Goal: Information Seeking & Learning: Learn about a topic

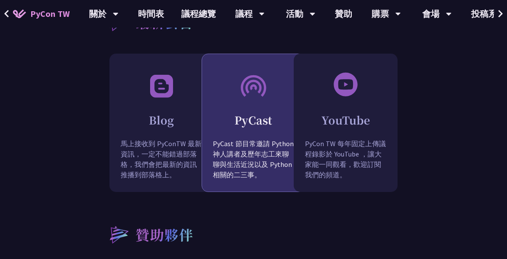
scroll to position [865, 0]
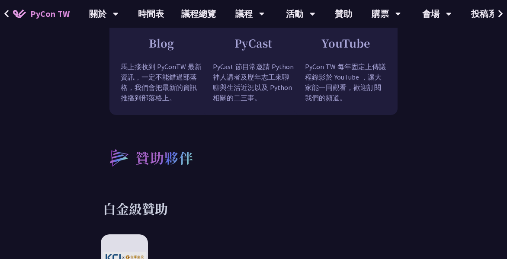
click at [301, 160] on div "贊助夥伴" at bounding box center [253, 157] width 305 height 33
click at [246, 162] on div "贊助夥伴" at bounding box center [253, 157] width 305 height 33
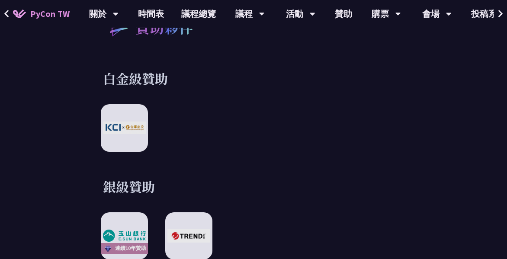
scroll to position [995, 0]
click at [265, 127] on div at bounding box center [253, 128] width 305 height 47
click at [191, 14] on link "議程總覽" at bounding box center [199, 14] width 52 height 28
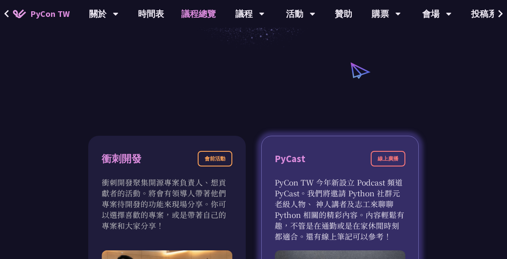
scroll to position [260, 0]
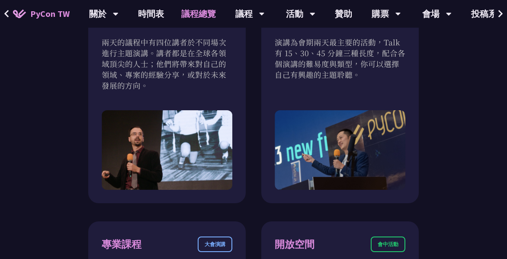
scroll to position [649, 0]
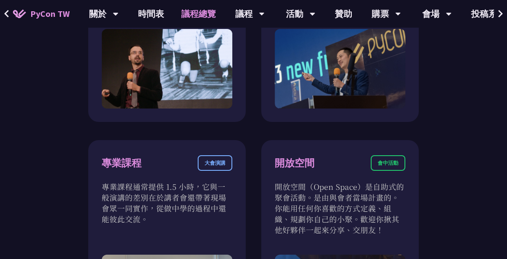
click at [257, 47] on div "衝刺開發 會前活動 衝刺開發聚集開源專案負責人、想貢獻者的活動。將會有領導人帶著他們專案待開發的功能來現場分享。你可以選擇喜歡的專案，或是帶著自己的專案和大家…" at bounding box center [253, 250] width 330 height 1122
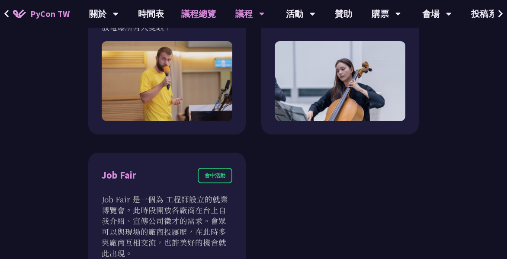
scroll to position [1081, 0]
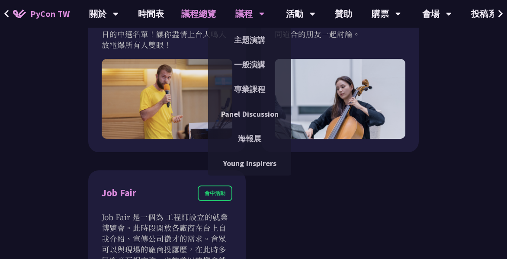
click at [248, 18] on div "議程" at bounding box center [249, 14] width 29 height 28
click at [253, 39] on link "主題演講" at bounding box center [249, 40] width 83 height 20
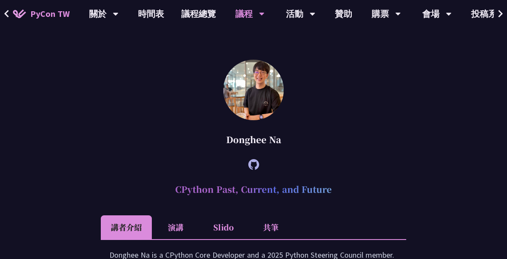
scroll to position [692, 0]
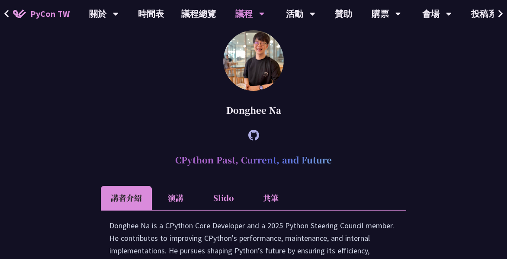
click at [76, 107] on div "[PERSON_NAME] (tiangolo) Behind the scenes of FastAPI and friends for developer…" at bounding box center [253, 241] width 507 height 1383
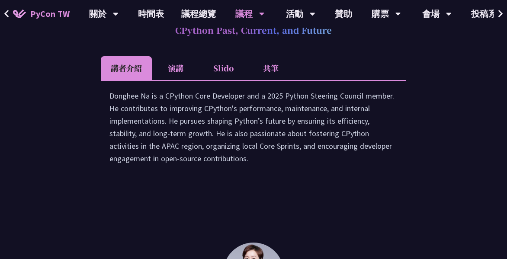
click at [171, 68] on li "演講" at bounding box center [176, 68] width 48 height 24
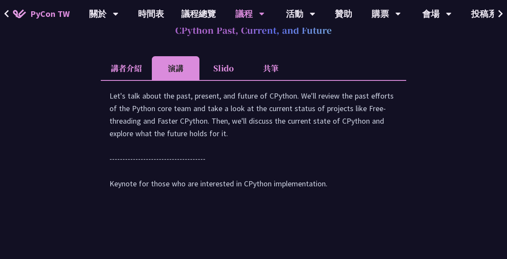
click at [210, 71] on li "Slido" at bounding box center [223, 68] width 48 height 24
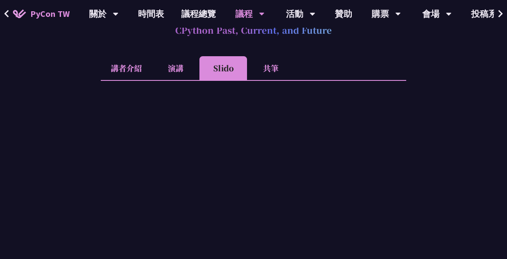
click at [260, 64] on li "共筆" at bounding box center [271, 68] width 48 height 24
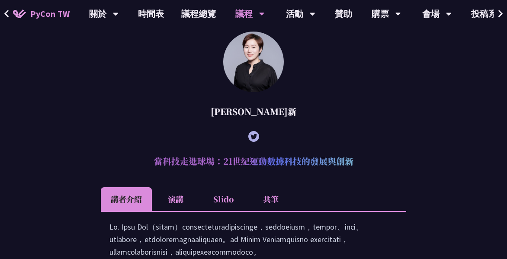
scroll to position [1298, 0]
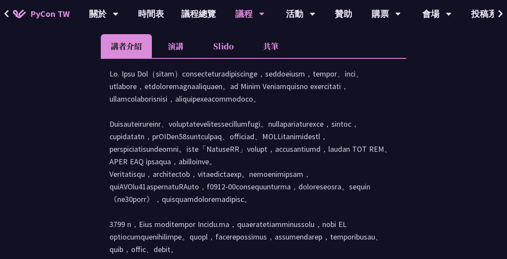
scroll to position [1471, 0]
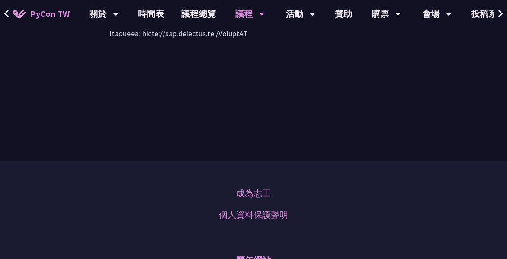
scroll to position [1947, 0]
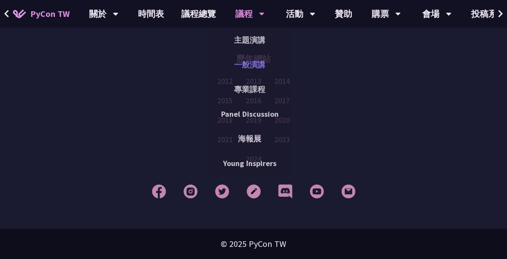
click at [233, 64] on link "一般演講" at bounding box center [249, 65] width 83 height 20
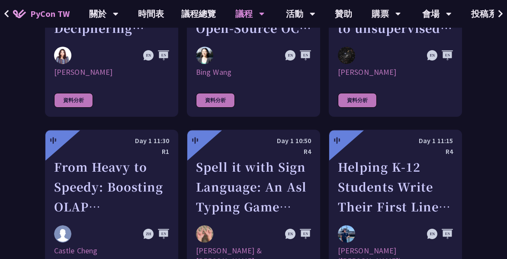
scroll to position [1384, 0]
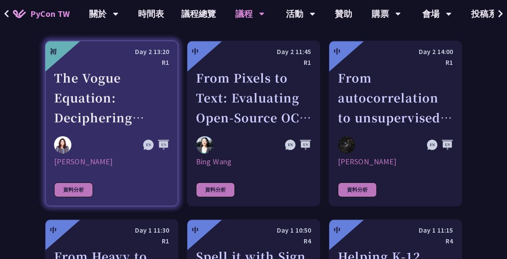
click at [102, 107] on link "初 Day 2 13:20 R1 The Vogue Equation: Deciphering Fashion Economics Through Pyth…" at bounding box center [111, 124] width 133 height 166
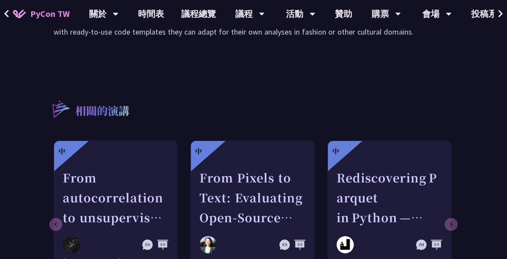
scroll to position [606, 0]
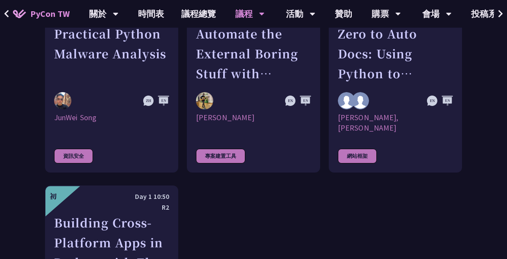
scroll to position [2464, 0]
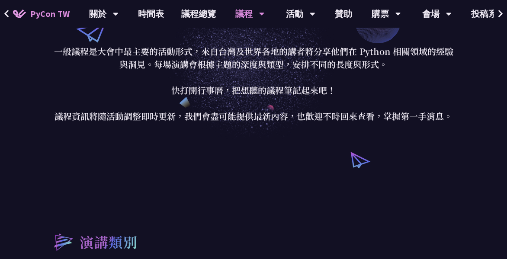
scroll to position [0, 0]
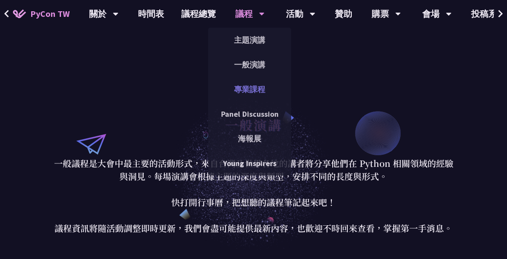
click at [251, 89] on link "專業課程" at bounding box center [249, 89] width 83 height 20
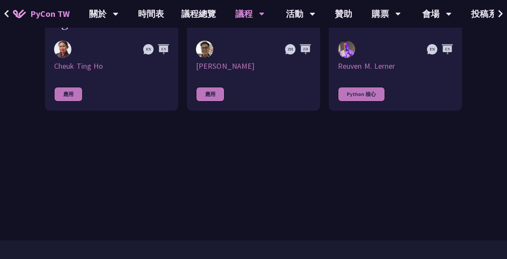
scroll to position [433, 0]
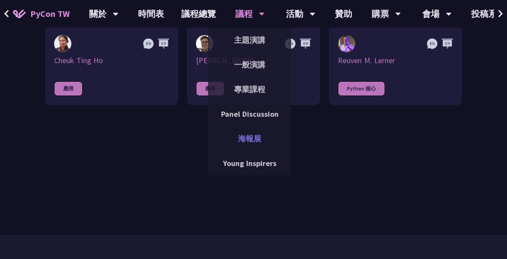
click at [253, 134] on link "海報展" at bounding box center [249, 138] width 83 height 20
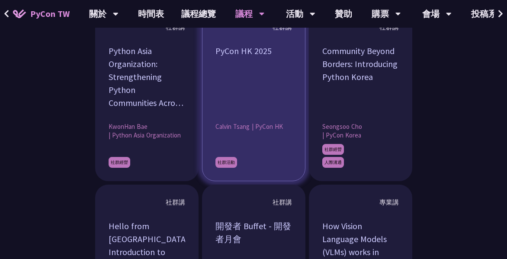
scroll to position [692, 0]
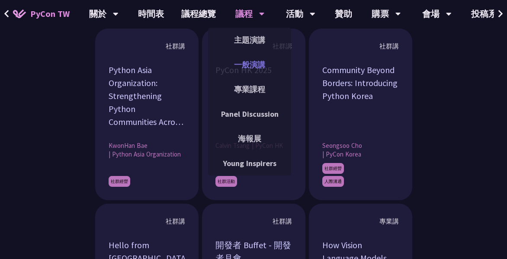
click at [257, 64] on link "一般演講" at bounding box center [249, 65] width 83 height 20
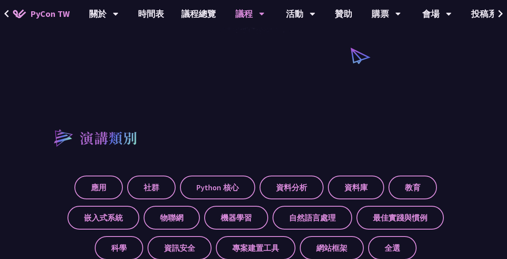
scroll to position [346, 0]
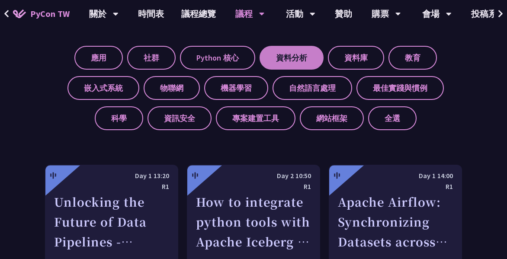
click at [286, 56] on label "資料分析" at bounding box center [292, 58] width 64 height 24
click at [0, 0] on input "資料分析" at bounding box center [0, 0] width 0 height 0
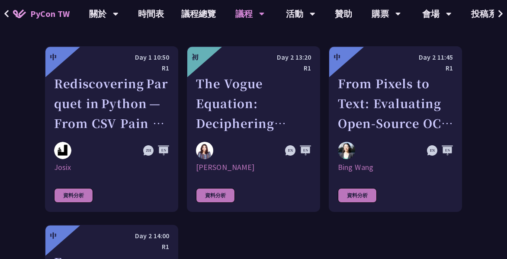
scroll to position [476, 0]
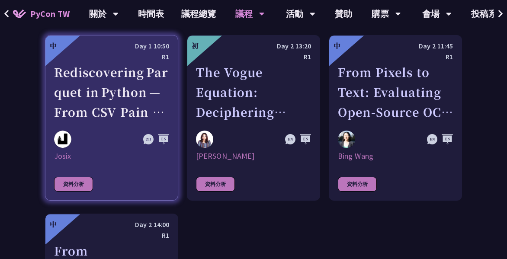
click at [125, 81] on div "Rediscovering Parquet in Python — From CSV Pain to Columnar Gain" at bounding box center [111, 92] width 115 height 60
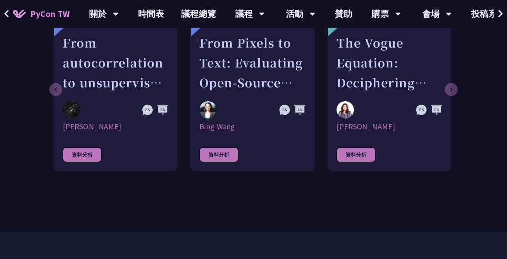
scroll to position [692, 0]
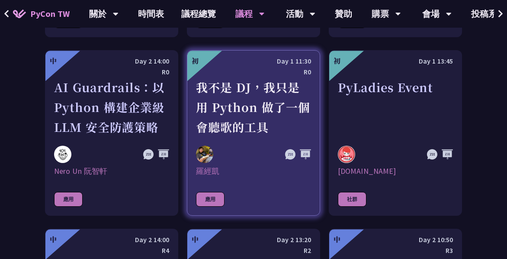
scroll to position [649, 0]
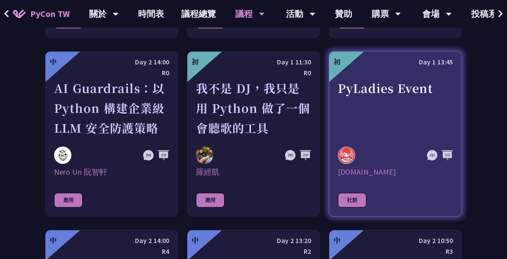
click at [394, 106] on div "PyLadies Event" at bounding box center [395, 108] width 115 height 60
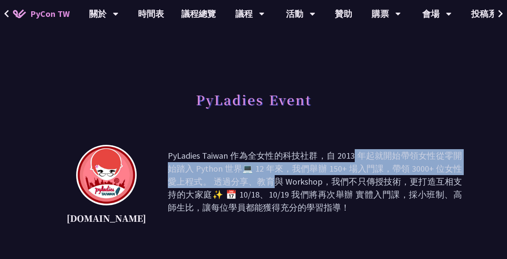
drag, startPoint x: 214, startPoint y: 152, endPoint x: 411, endPoint y: 167, distance: 197.8
click at [411, 167] on p "PyLadies Taiwan 作為全女性的科技社群，自 2013 年起就開始帶領女性從零開始踏入 Python 世界💻 12 年來，我們舉辦 150+ 場入…" at bounding box center [315, 188] width 294 height 78
click at [325, 172] on p "PyLadies Taiwan 作為全女性的科技社群，自 2013 年起就開始帶領女性從零開始踏入 Python 世界💻 12 年來，我們舉辦 150+ 場入…" at bounding box center [315, 188] width 294 height 78
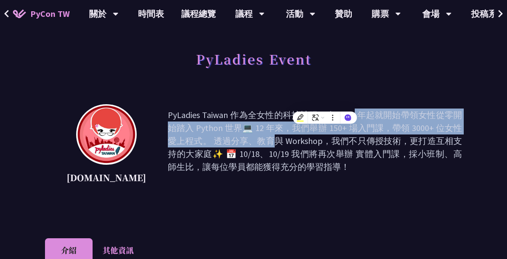
scroll to position [43, 0]
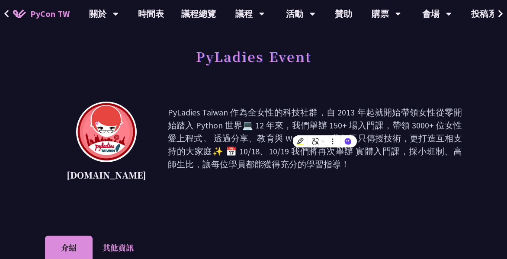
drag, startPoint x: 260, startPoint y: 162, endPoint x: 250, endPoint y: 159, distance: 10.5
click at [259, 161] on p "PyLadies Taiwan 作為全女性的科技社群，自 2013 年起就開始帶領女性從零開始踏入 Python 世界💻 12 年來，我們舉辦 150+ 場入…" at bounding box center [315, 145] width 294 height 78
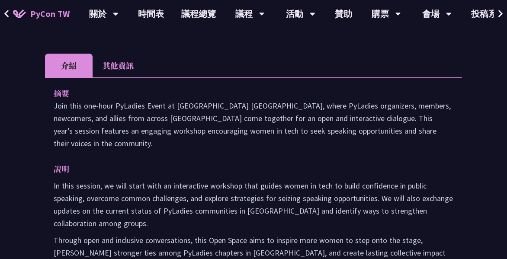
scroll to position [216, 0]
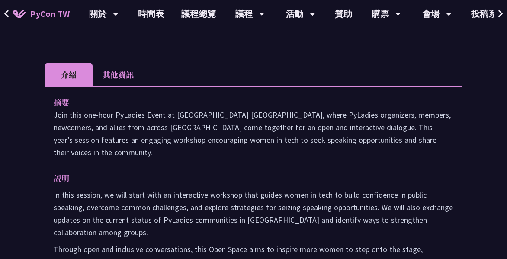
click at [122, 76] on li "其他資訊" at bounding box center [118, 75] width 51 height 24
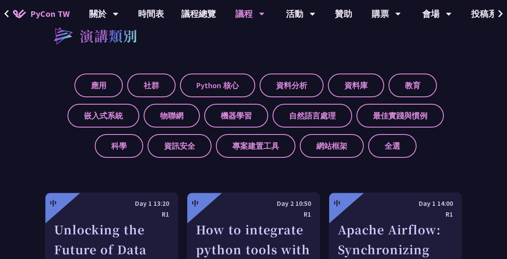
scroll to position [260, 0]
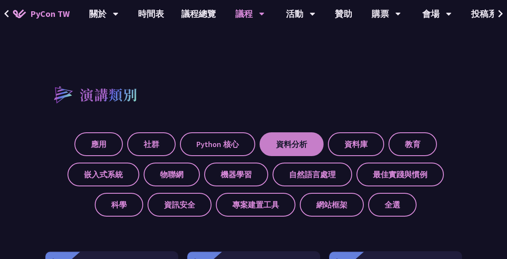
click at [309, 143] on label "資料分析" at bounding box center [292, 144] width 64 height 24
click at [0, 0] on input "資料分析" at bounding box center [0, 0] width 0 height 0
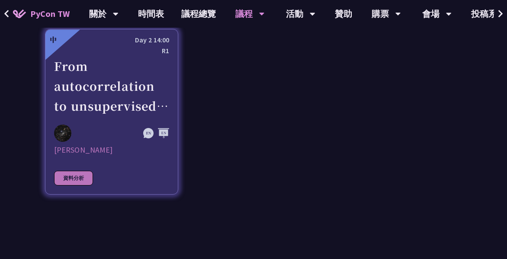
scroll to position [606, 0]
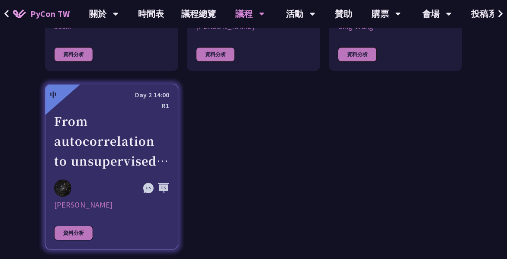
click at [112, 138] on div "From autocorrelation to unsupervised learning; searching for aperiodic tilings …" at bounding box center [111, 141] width 115 height 60
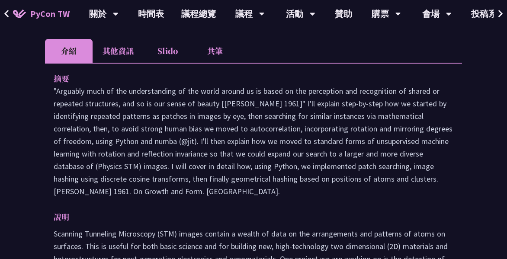
scroll to position [303, 0]
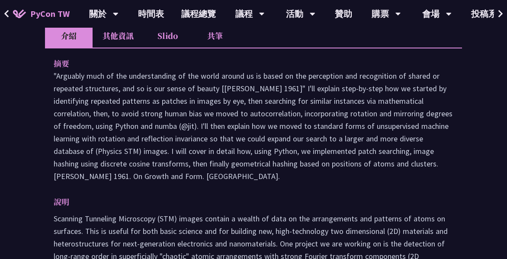
click at [42, 131] on div "From autocorrelation to unsupervised learning; searching for aperiodic tilings …" at bounding box center [253, 223] width 507 height 1053
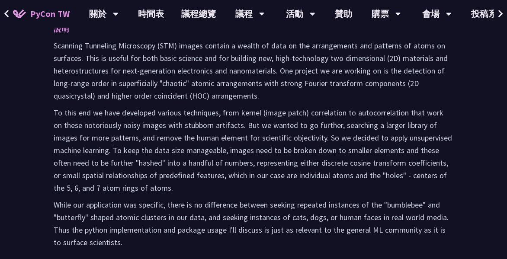
click at [39, 123] on div "From autocorrelation to unsupervised learning; searching for aperiodic tilings …" at bounding box center [253, 50] width 507 height 1053
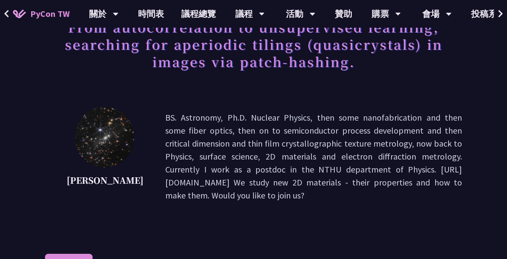
scroll to position [0, 0]
